Goal: Task Accomplishment & Management: Use online tool/utility

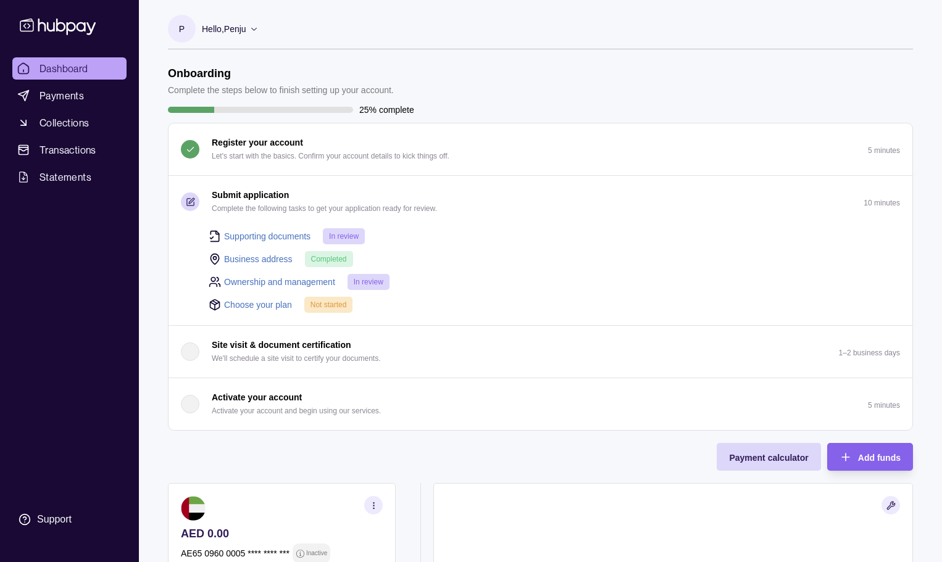
click at [255, 30] on icon at bounding box center [253, 28] width 9 height 9
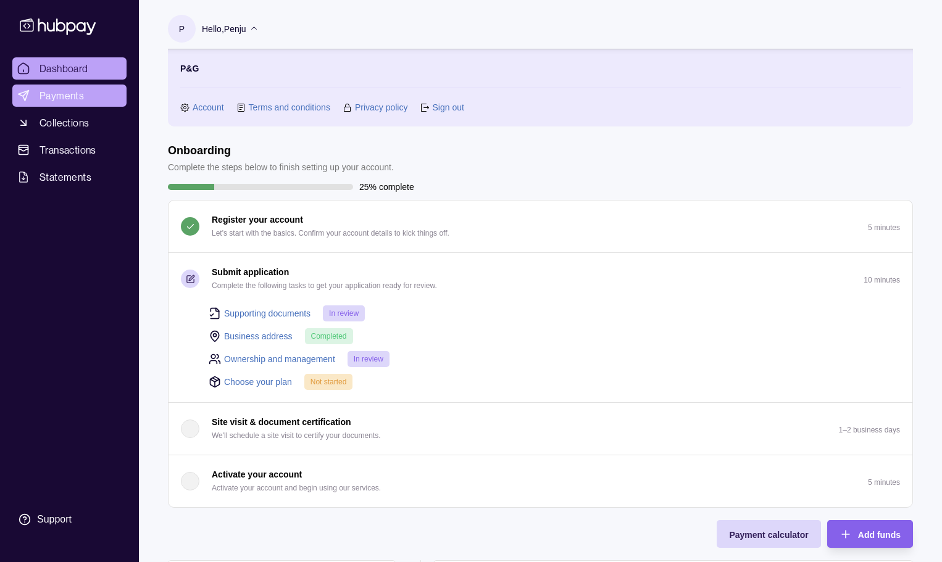
click at [49, 90] on span "Payments" at bounding box center [62, 95] width 44 height 15
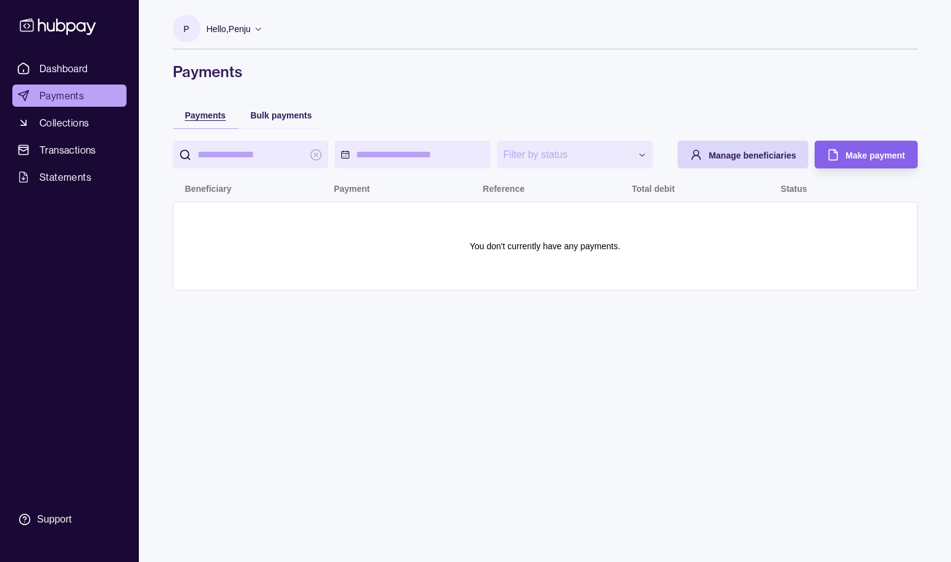
click at [209, 119] on span "Payments" at bounding box center [205, 116] width 41 height 10
click at [857, 148] on div "Make payment" at bounding box center [875, 155] width 59 height 15
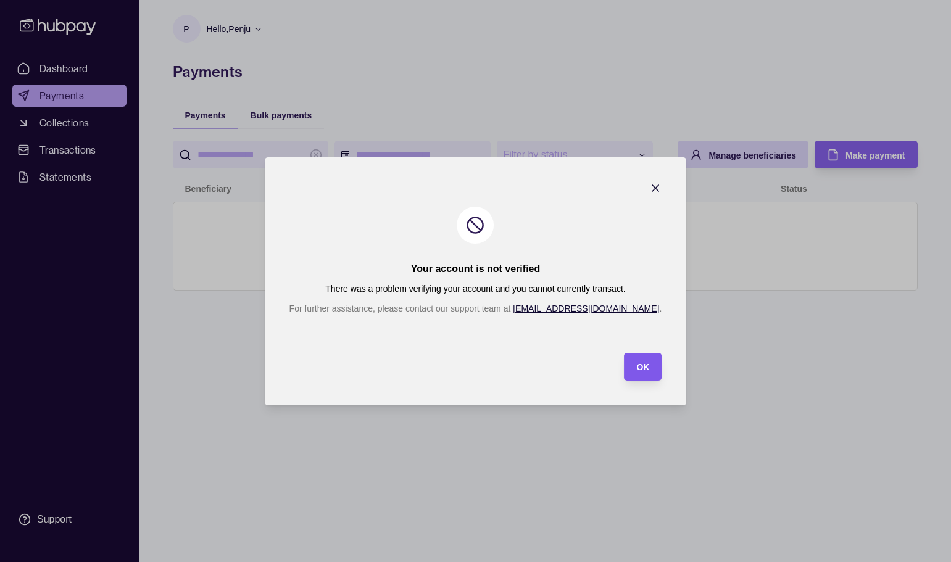
click at [637, 363] on span "OK" at bounding box center [643, 367] width 13 height 10
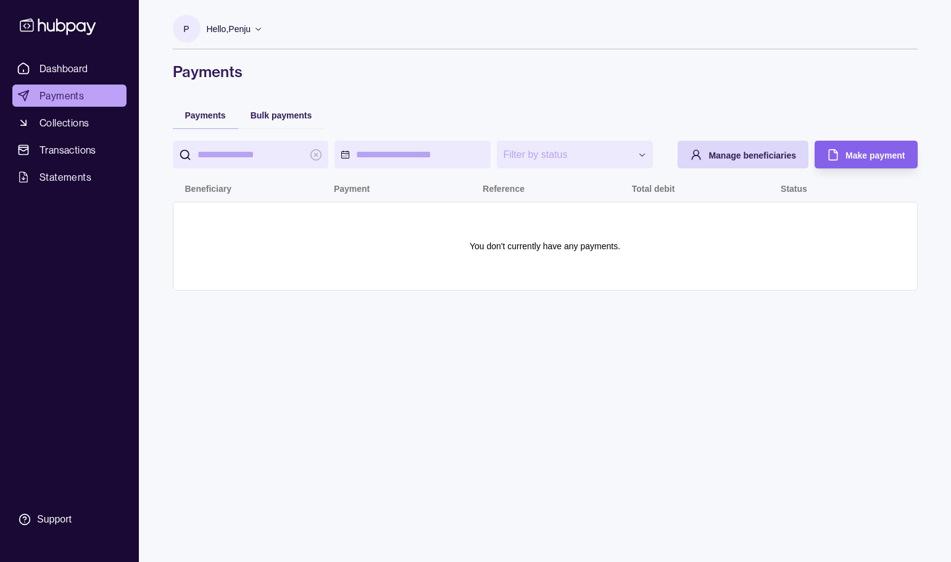
click at [248, 27] on p "Hello, Penju" at bounding box center [229, 29] width 44 height 14
